Goal: Navigation & Orientation: Understand site structure

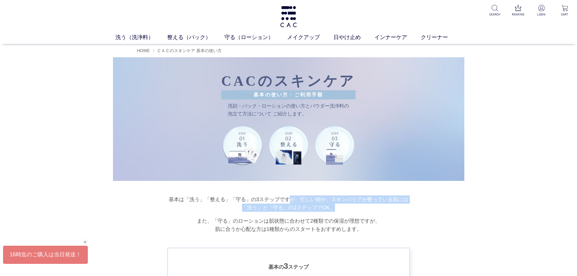
drag, startPoint x: 288, startPoint y: 150, endPoint x: 357, endPoint y: 163, distance: 70.0
click at [357, 195] on p "基本は「洗う」「整える」「守る」の3ステップですが、忙しい朝や、スキンバリアが整っている肌には 「洗う」と「守る」の2ステップでOK。" at bounding box center [288, 203] width 303 height 16
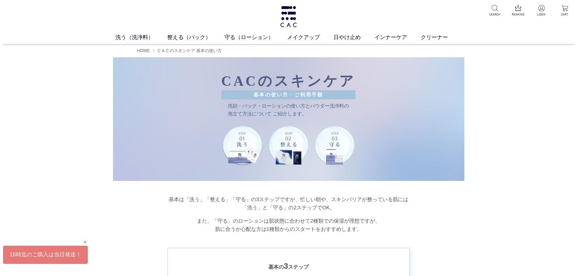
click at [302, 195] on div "基本は「洗う」「整える」「守る」の3ステップですが、忙しい朝や、スキンバリアが整っている肌には 「洗う」と「守る」の2ステップでOK。 また、「守る」のローシ…" at bounding box center [288, 214] width 303 height 38
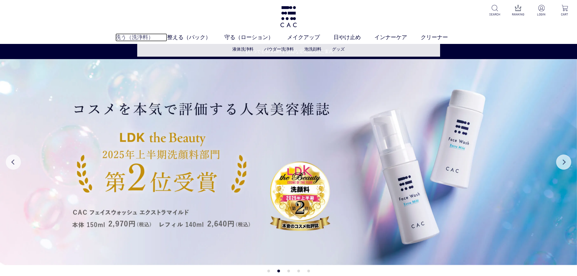
click at [136, 34] on link "洗う（洗浄料）" at bounding box center [141, 37] width 52 height 8
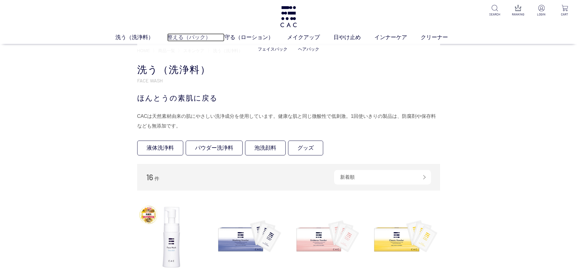
click at [189, 37] on link "整える（パック）" at bounding box center [195, 37] width 57 height 8
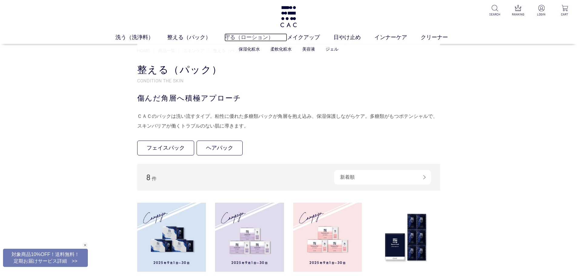
click at [244, 37] on link "守る（ローション）" at bounding box center [256, 37] width 63 height 8
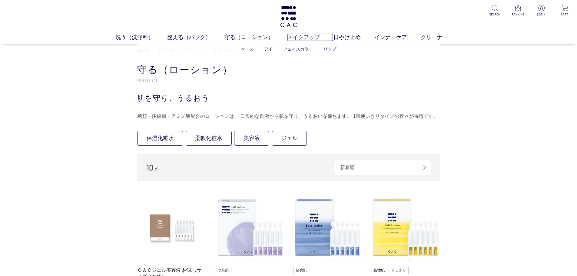
click at [311, 39] on link "メイクアップ" at bounding box center [310, 37] width 46 height 8
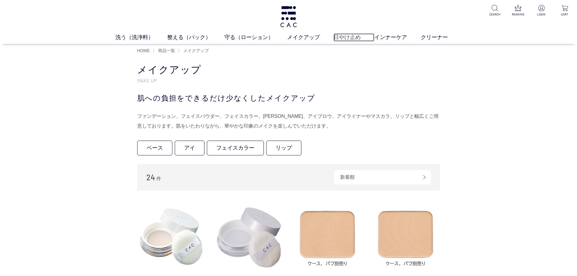
click at [354, 36] on link "日やけ止め" at bounding box center [354, 37] width 41 height 8
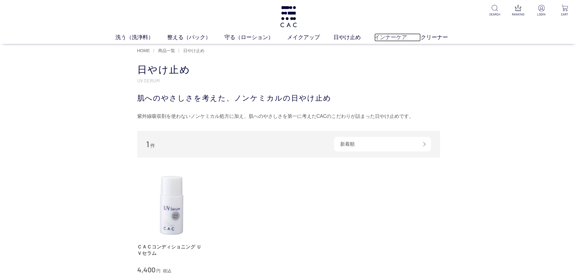
click at [387, 35] on link "インナーケア" at bounding box center [398, 37] width 46 height 8
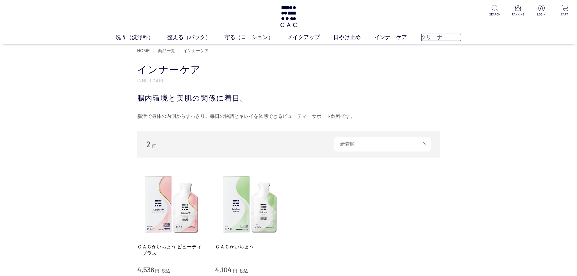
click at [428, 37] on link "クリーナー" at bounding box center [441, 37] width 41 height 8
